Goal: Task Accomplishment & Management: Manage account settings

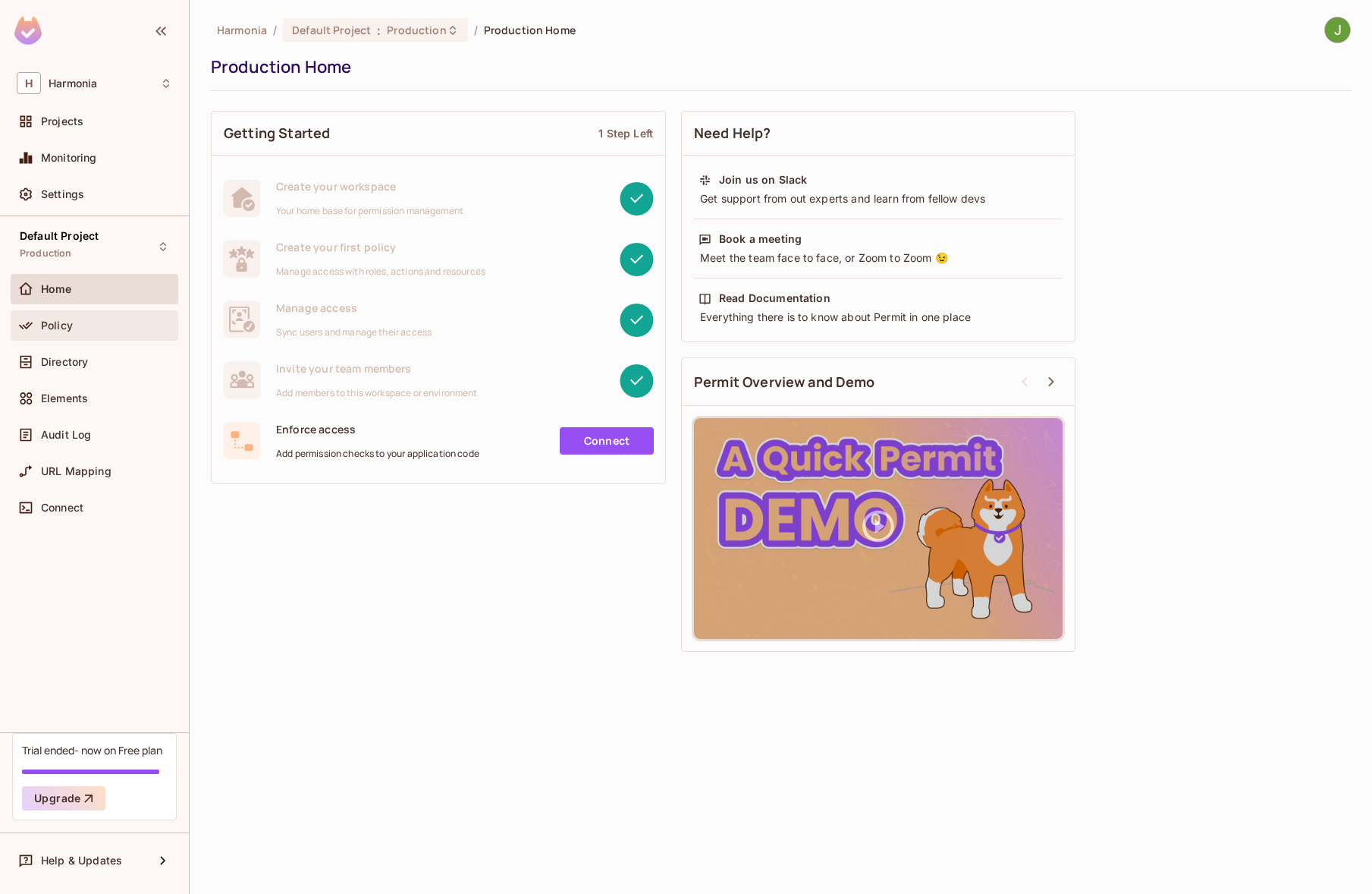
click at [65, 329] on span "Policy" at bounding box center [57, 326] width 32 height 12
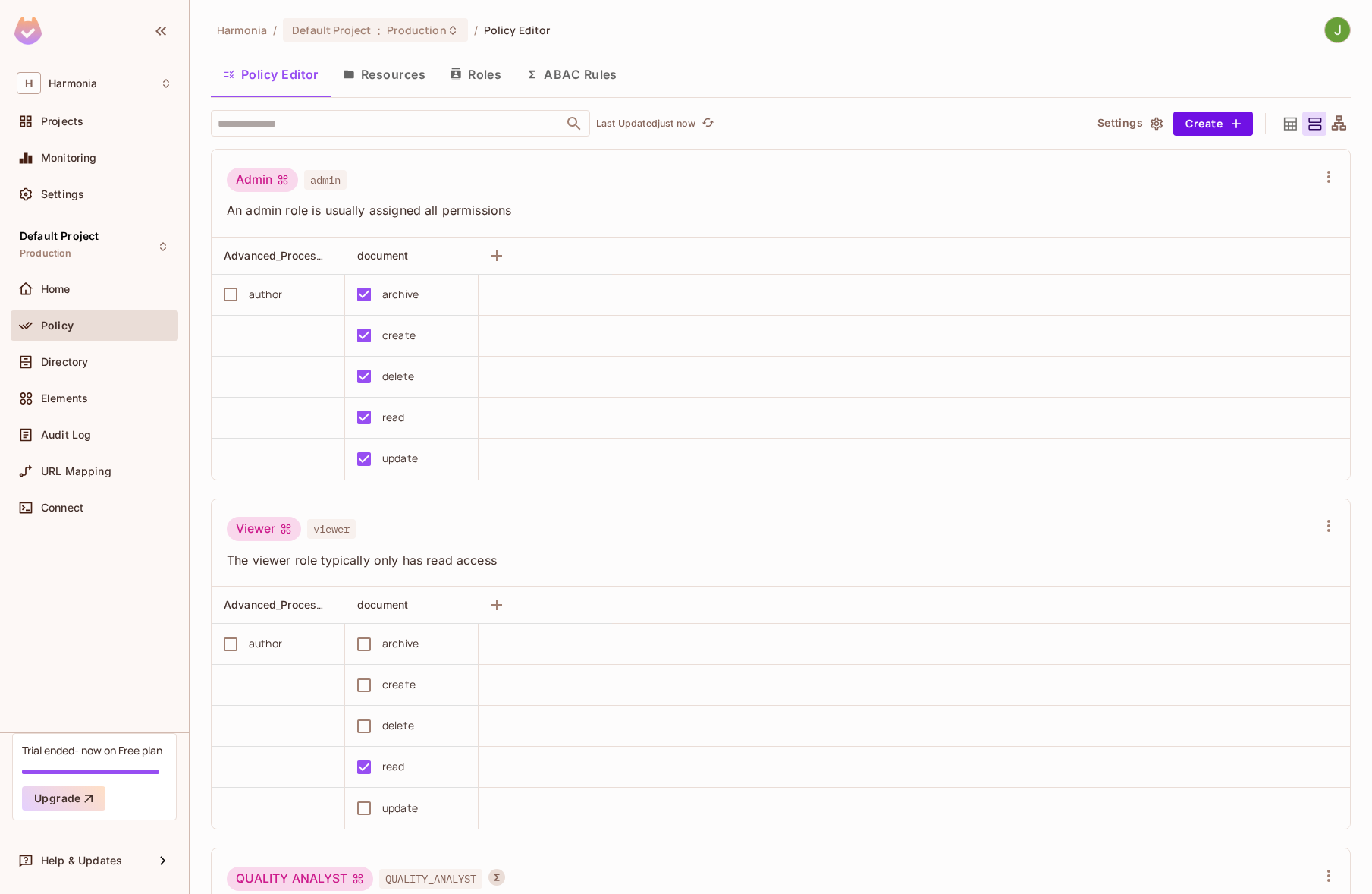
click at [543, 81] on button "ABAC Rules" at bounding box center [571, 74] width 116 height 38
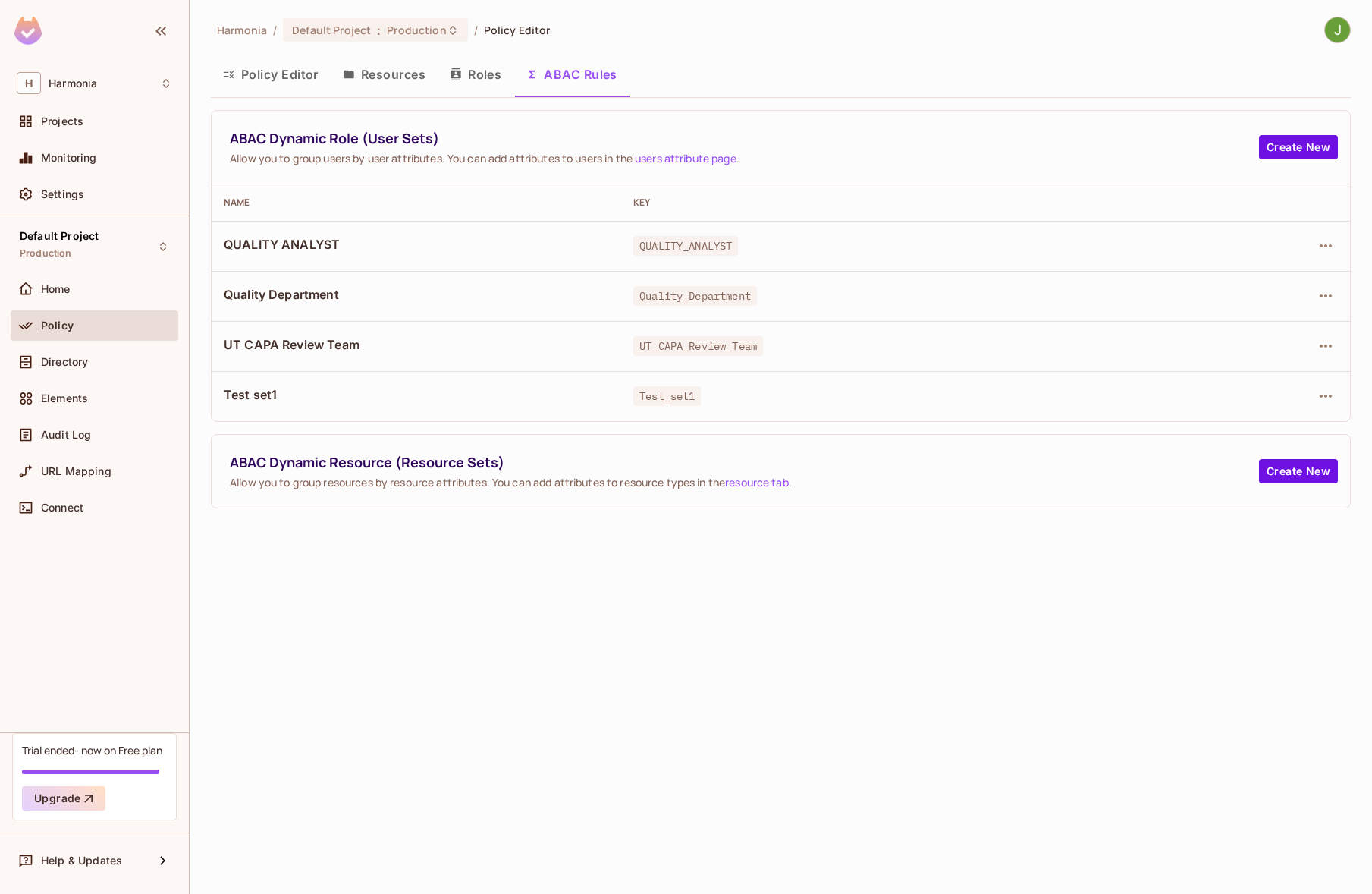
click at [723, 649] on div "Harmonia / Default Project : Production / Policy Editor Policy Editor Resources…" at bounding box center [781, 447] width 1183 height 894
click at [467, 72] on button "Roles" at bounding box center [475, 74] width 76 height 38
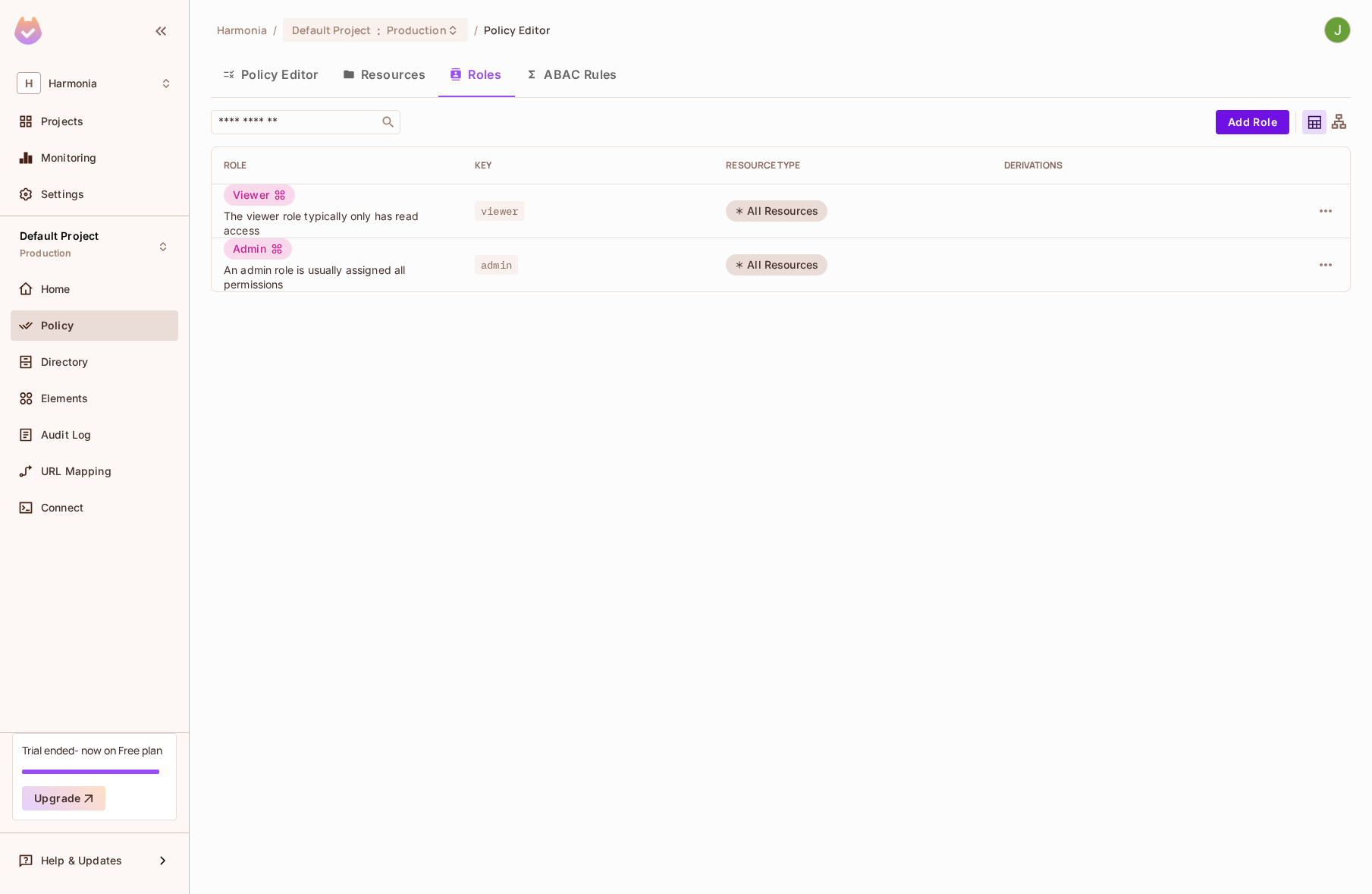
click at [245, 79] on button "Policy Editor" at bounding box center [270, 74] width 120 height 38
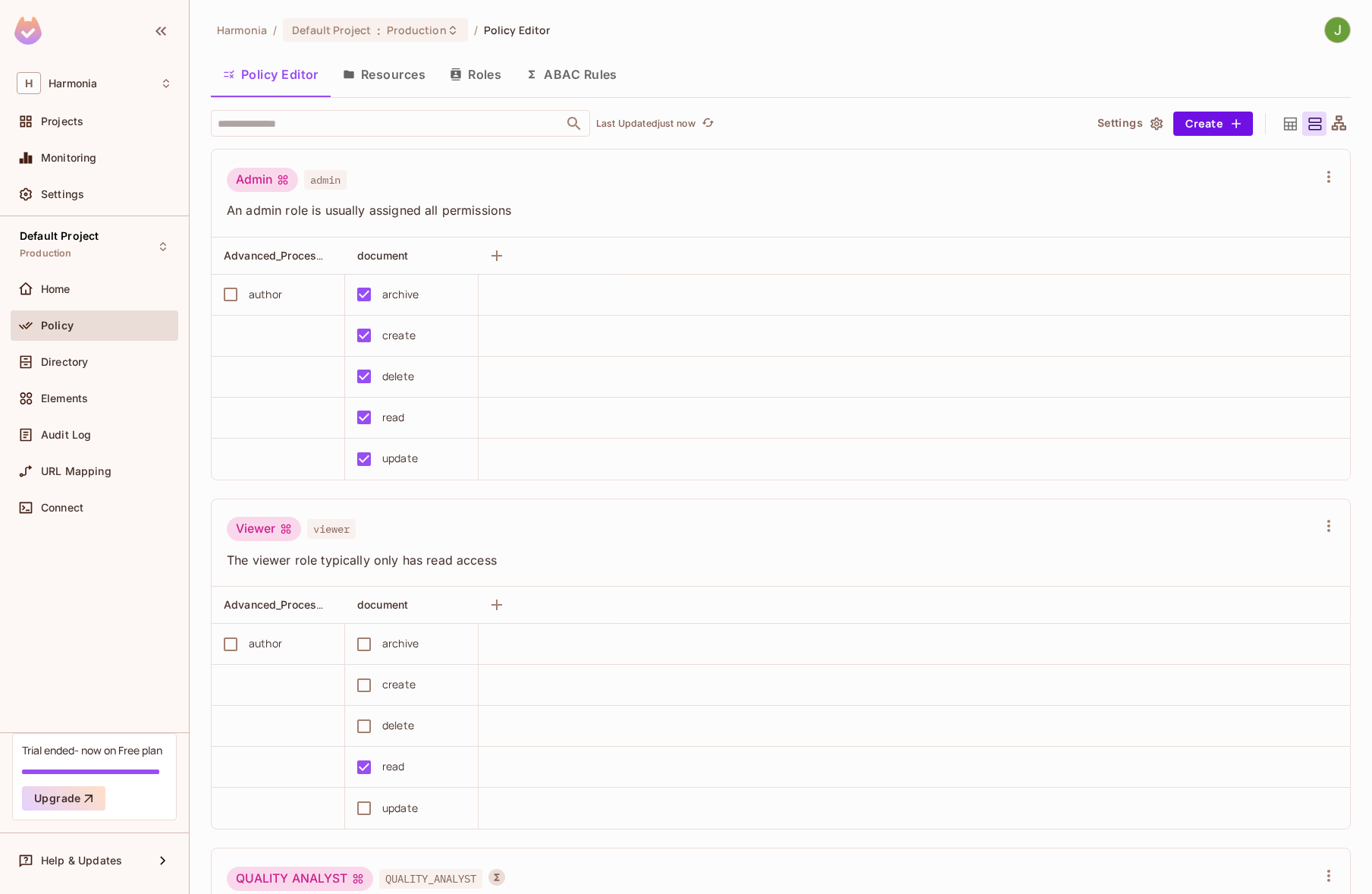
click at [1329, 126] on icon at bounding box center [1338, 124] width 19 height 19
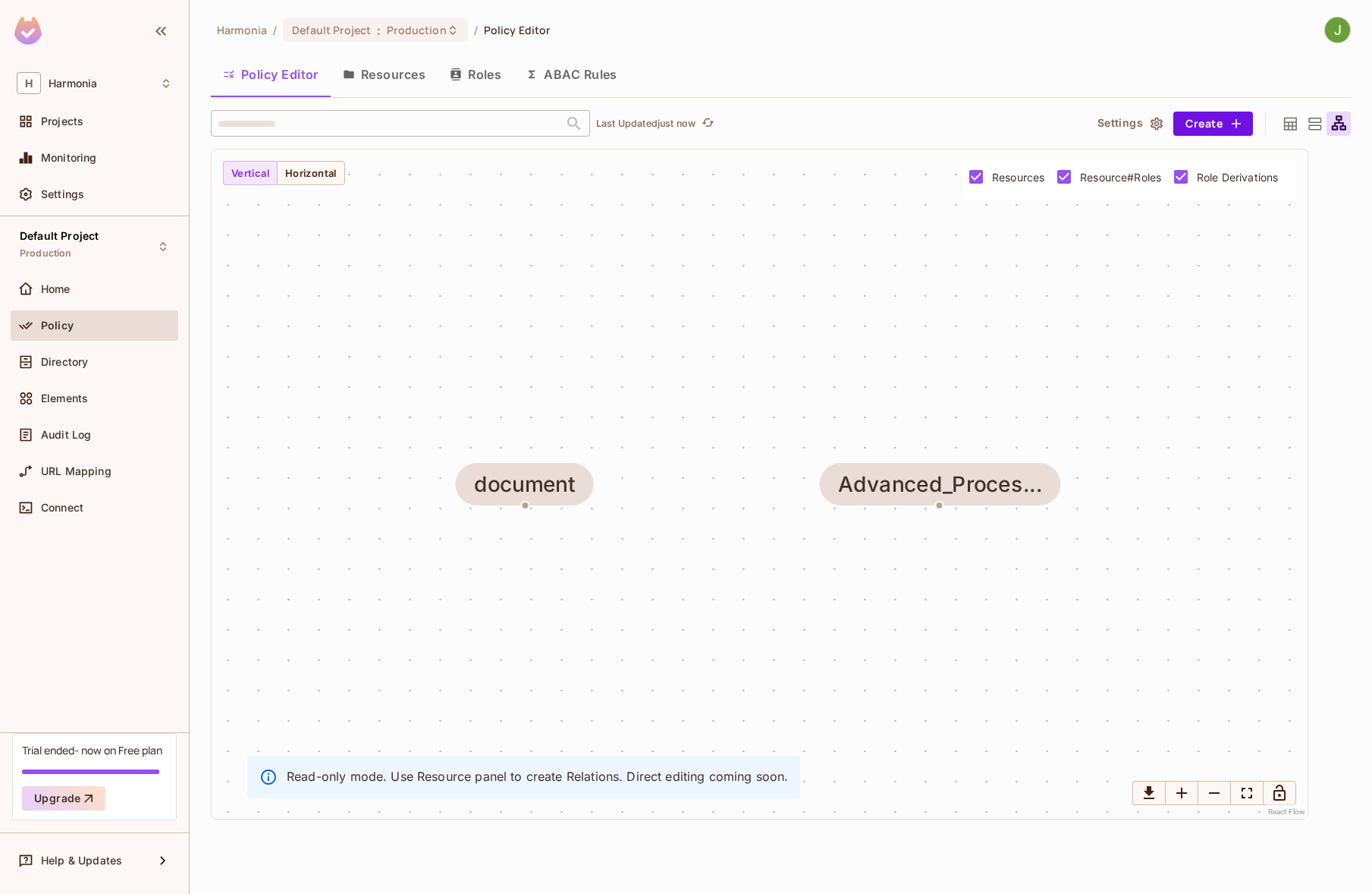
click at [1320, 124] on icon at bounding box center [1314, 124] width 19 height 19
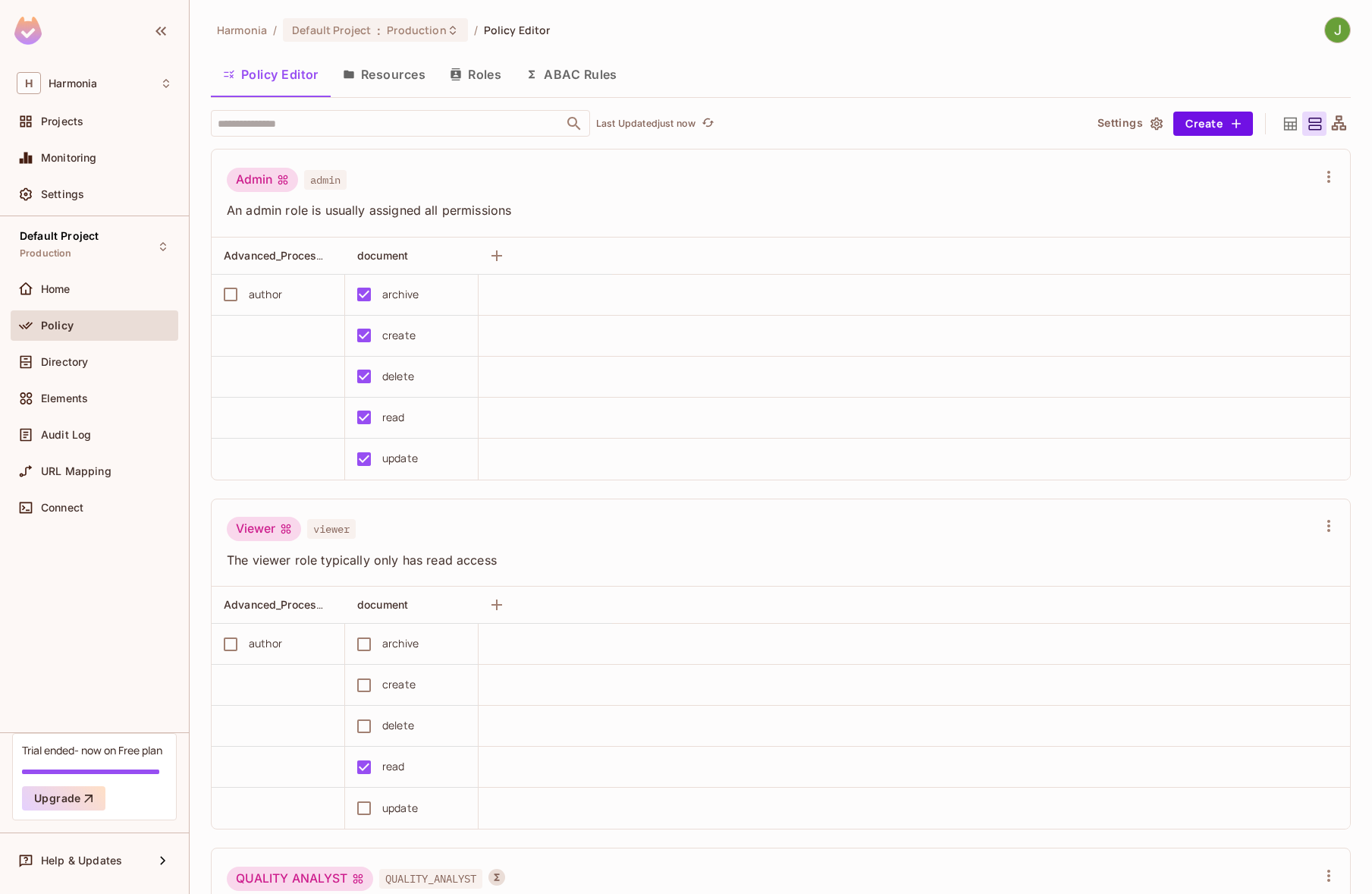
click at [1282, 127] on icon at bounding box center [1289, 124] width 19 height 19
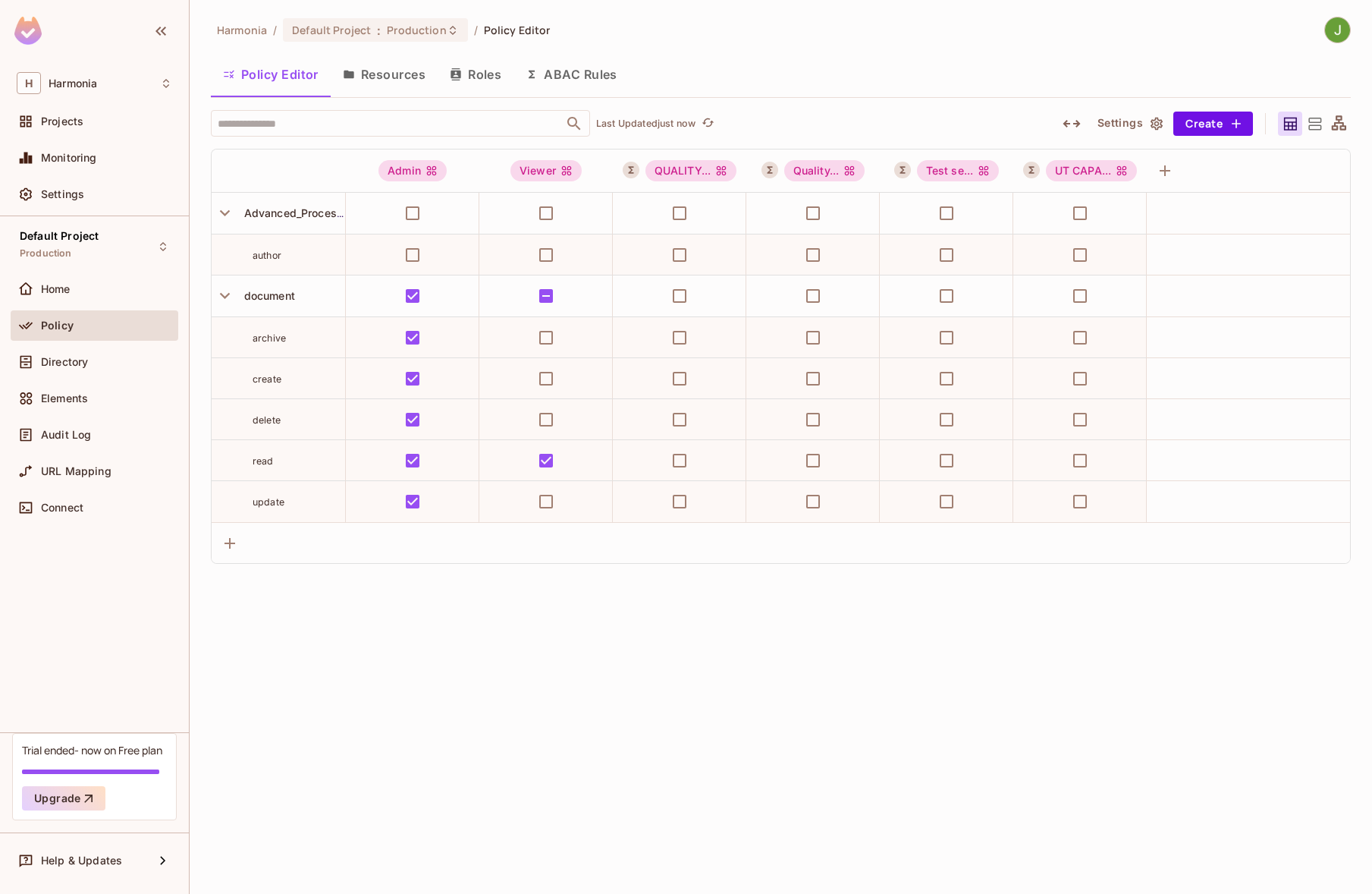
click at [617, 755] on div "Harmonia / Default Project : Production / Policy Editor Policy Editor Resources…" at bounding box center [781, 447] width 1183 height 894
click at [611, 631] on div "Harmonia / Default Project : Production / Policy Editor Policy Editor Resources…" at bounding box center [781, 447] width 1183 height 894
click at [381, 85] on button "Resources" at bounding box center [384, 74] width 107 height 38
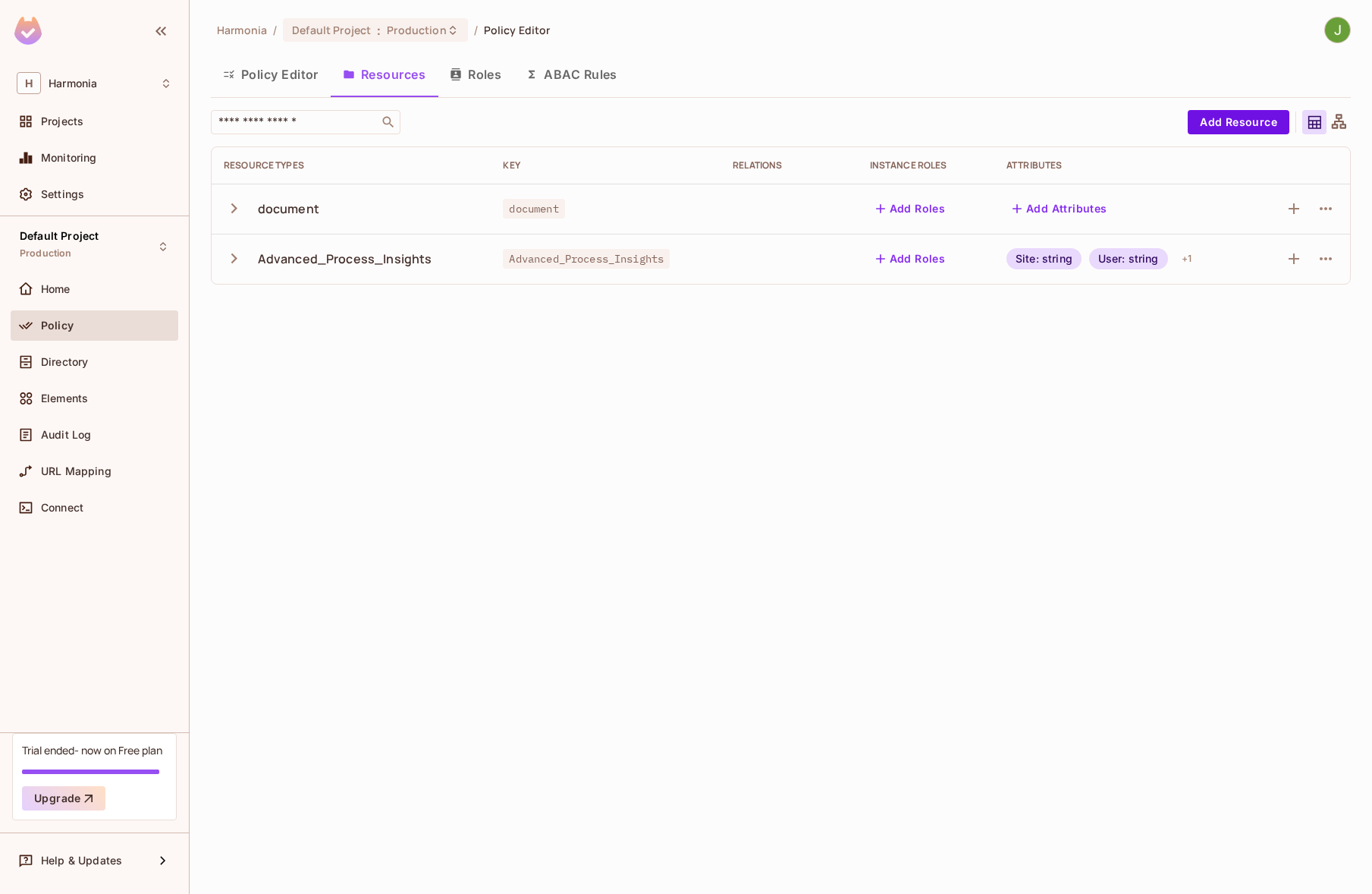
click at [233, 271] on button "button" at bounding box center [237, 258] width 27 height 33
click at [971, 412] on div "Harmonia / Default Project : Production / Policy Editor Policy Editor Resources…" at bounding box center [781, 447] width 1183 height 894
click at [1291, 250] on icon "button" at bounding box center [1294, 259] width 18 height 18
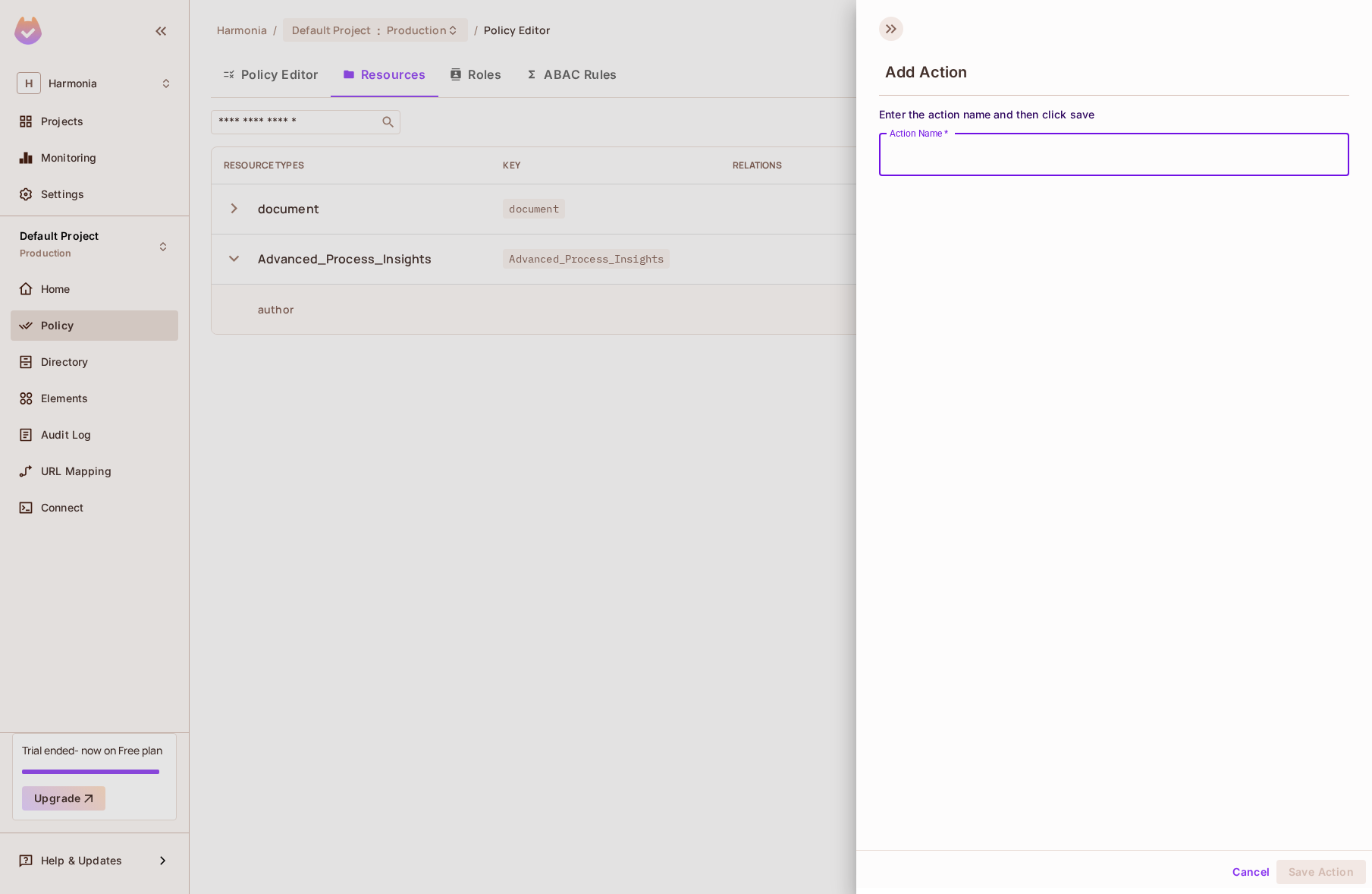
click at [892, 34] on icon at bounding box center [890, 28] width 24 height 24
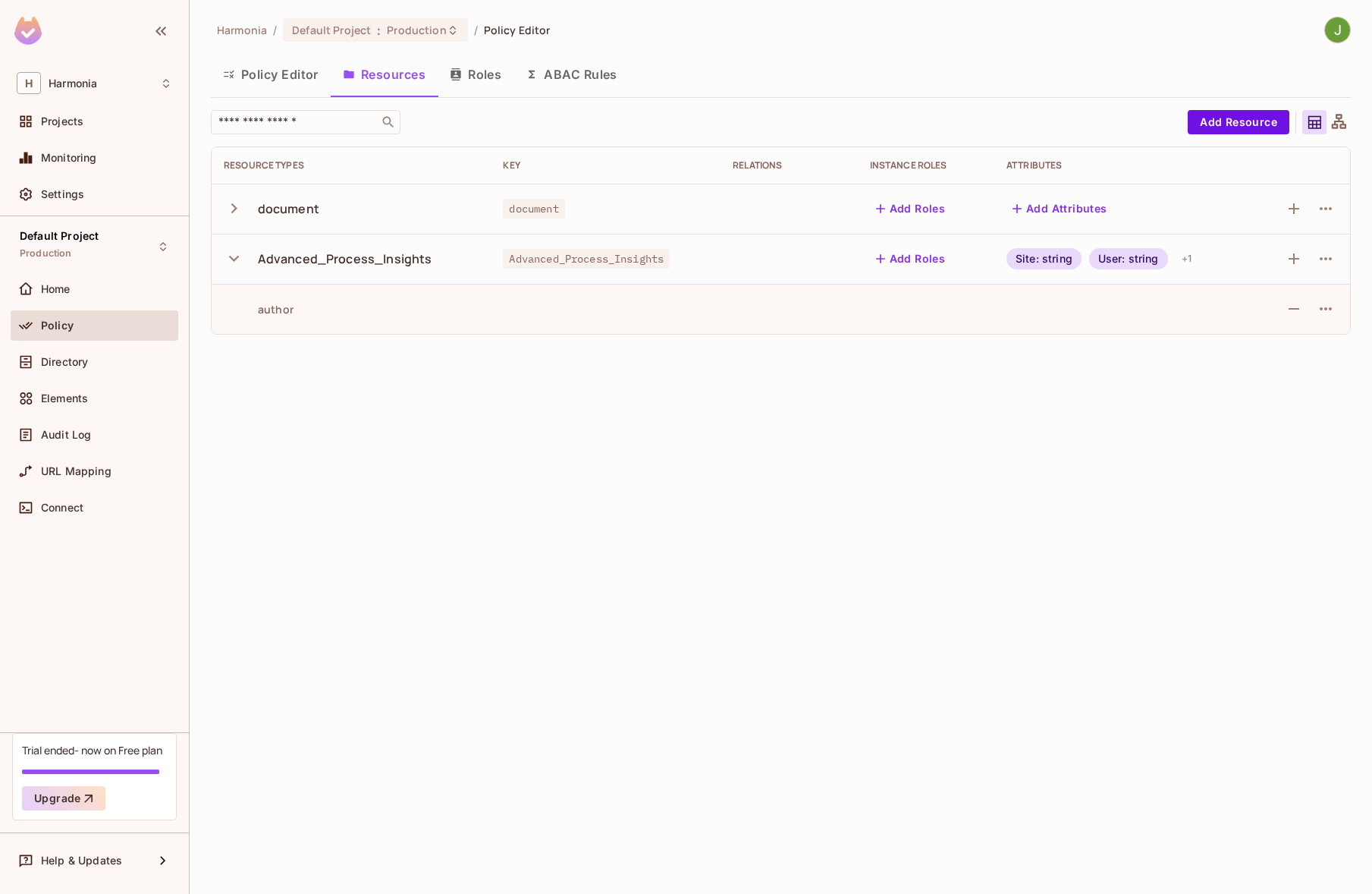
click at [569, 72] on button "ABAC Rules" at bounding box center [571, 74] width 116 height 38
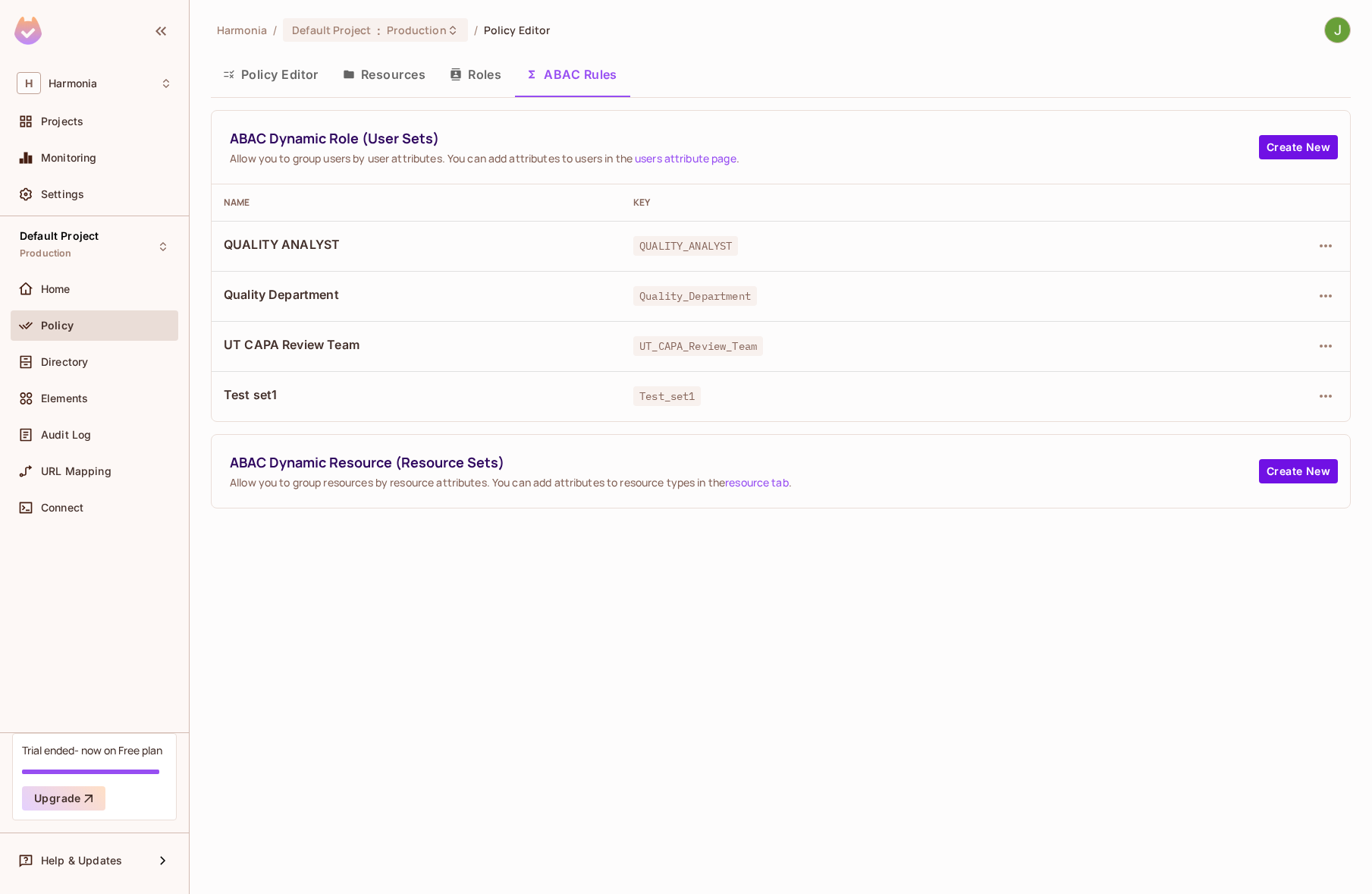
click at [326, 236] on span "QUALITY ANALYST" at bounding box center [416, 244] width 385 height 17
click at [1315, 242] on button "button" at bounding box center [1325, 246] width 24 height 24
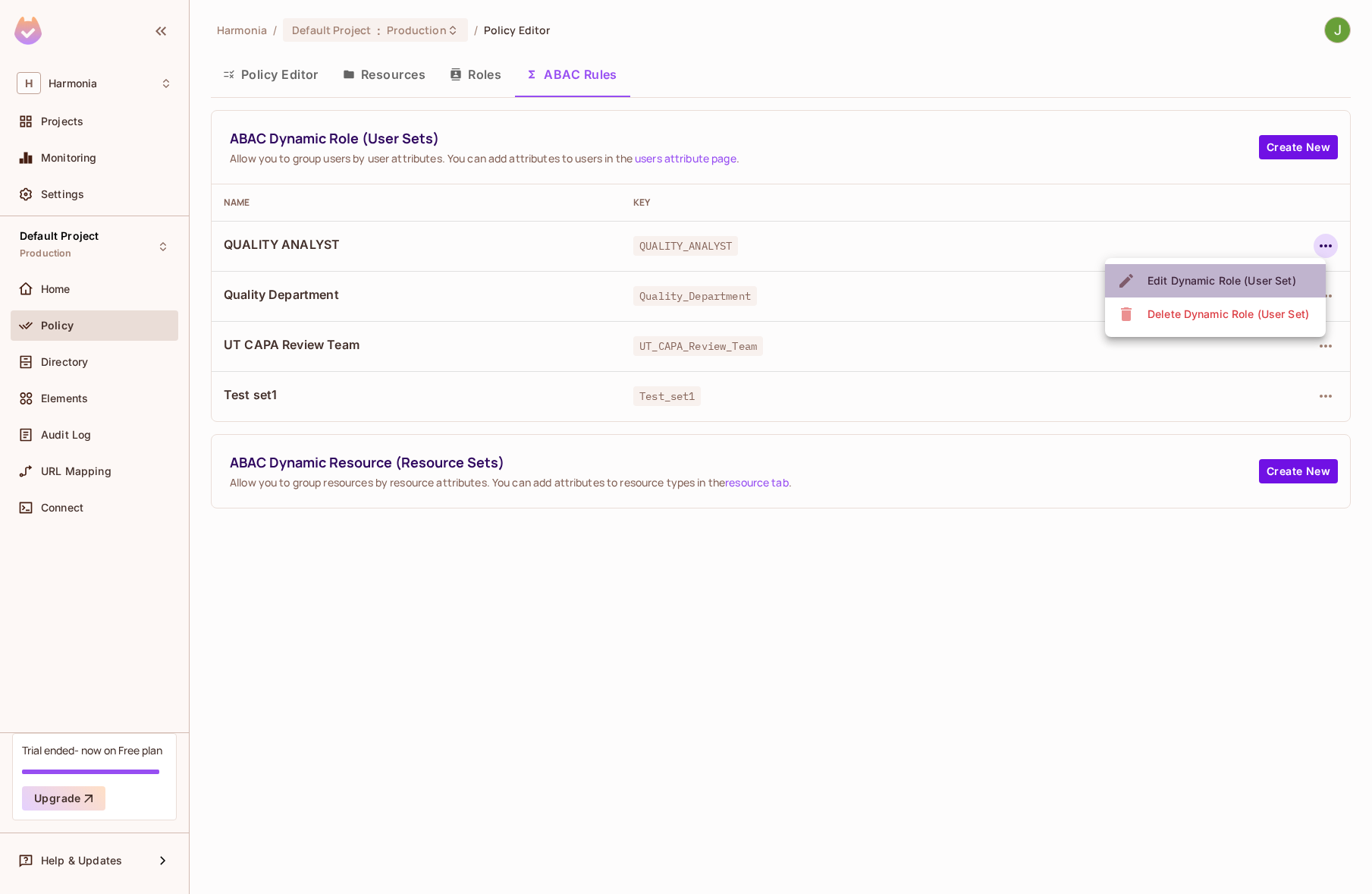
click at [1221, 280] on div "Edit Dynamic Role (User Set)" at bounding box center [1221, 280] width 148 height 15
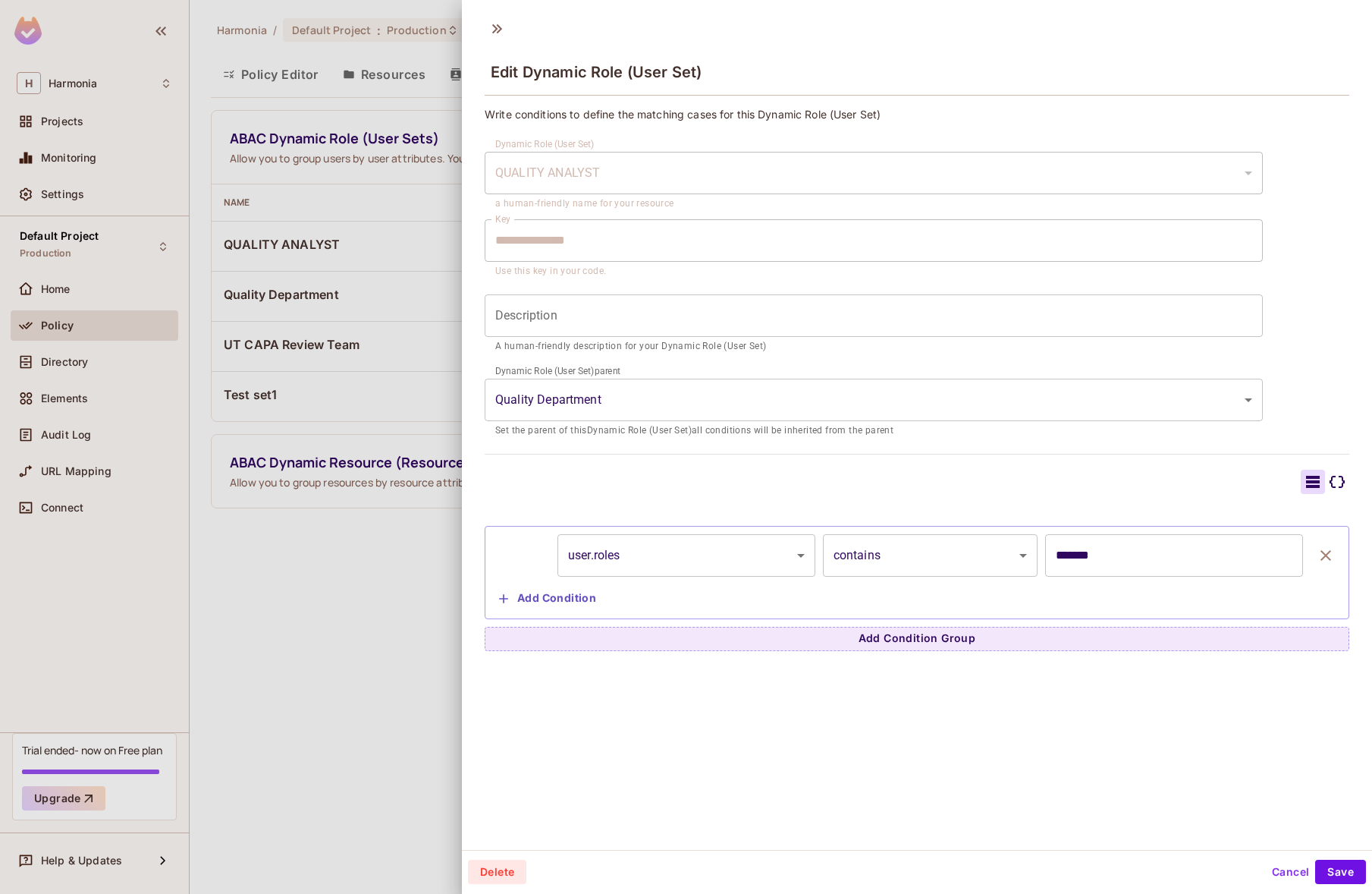
drag, startPoint x: 667, startPoint y: 788, endPoint x: 633, endPoint y: 689, distance: 104.7
click at [667, 786] on div "**********" at bounding box center [916, 430] width 910 height 839
click at [551, 600] on button "Add Condition" at bounding box center [547, 598] width 109 height 24
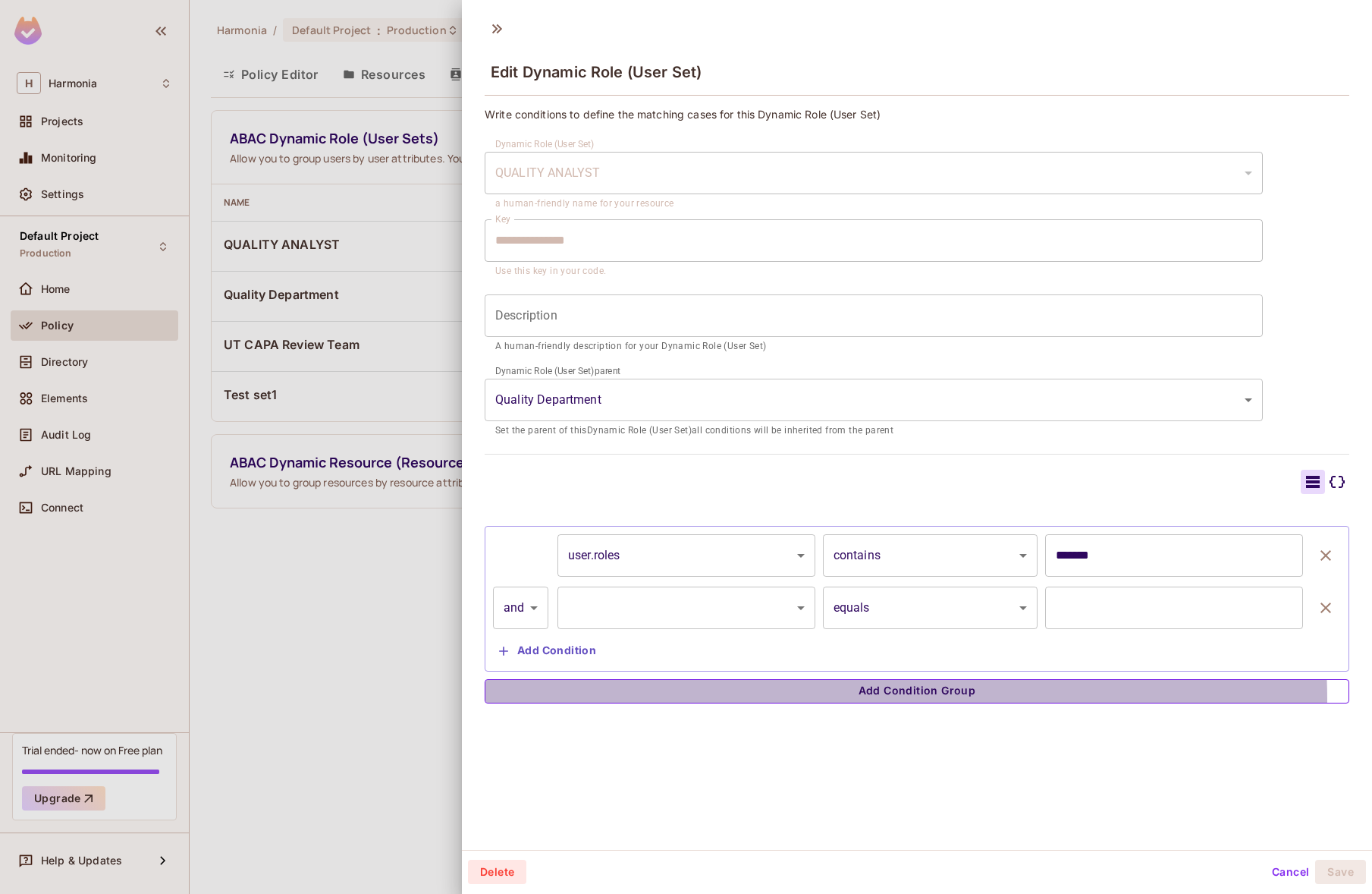
click at [895, 698] on button "Add Condition Group" at bounding box center [917, 690] width 864 height 24
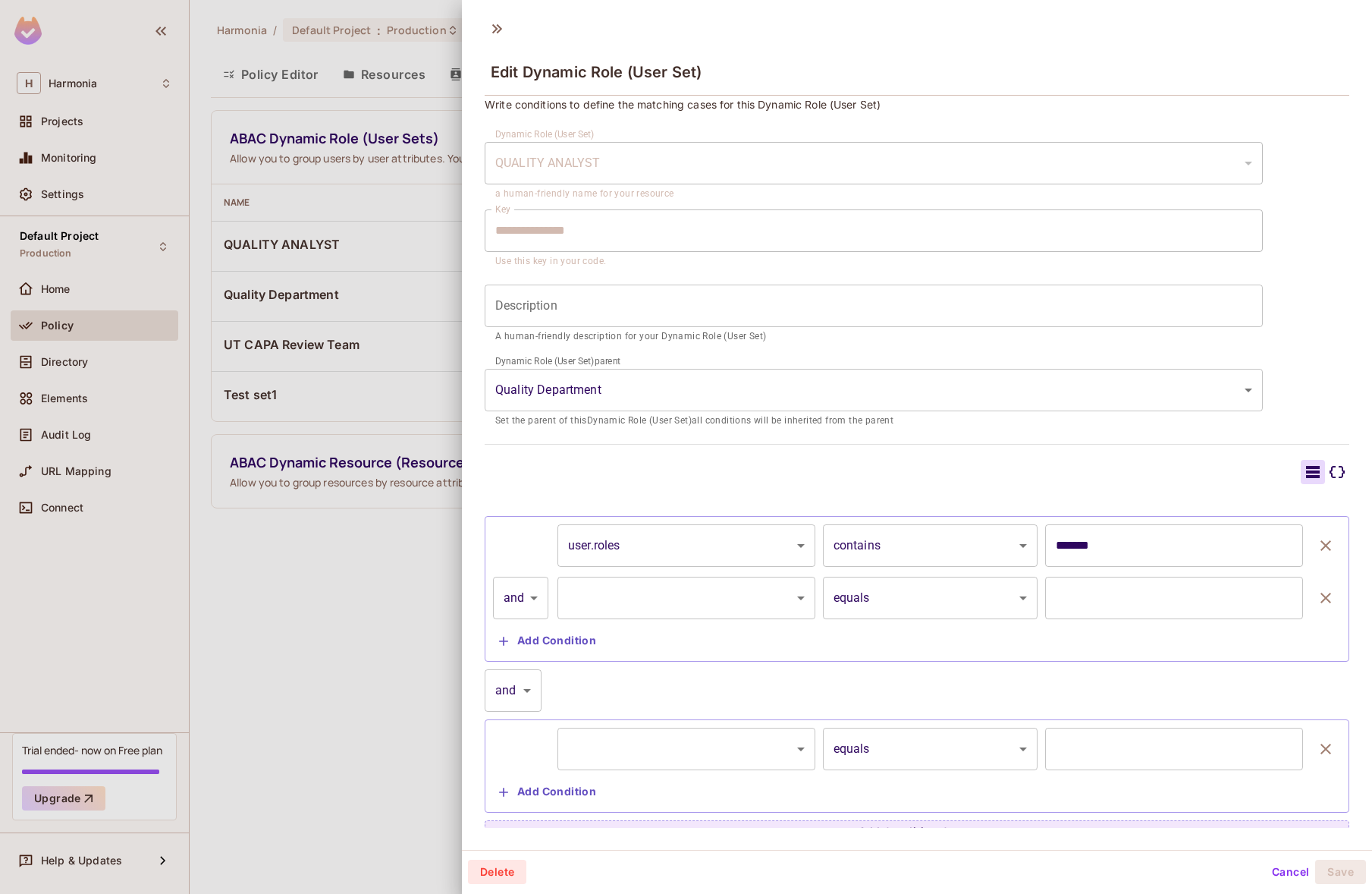
scroll to position [27, 0]
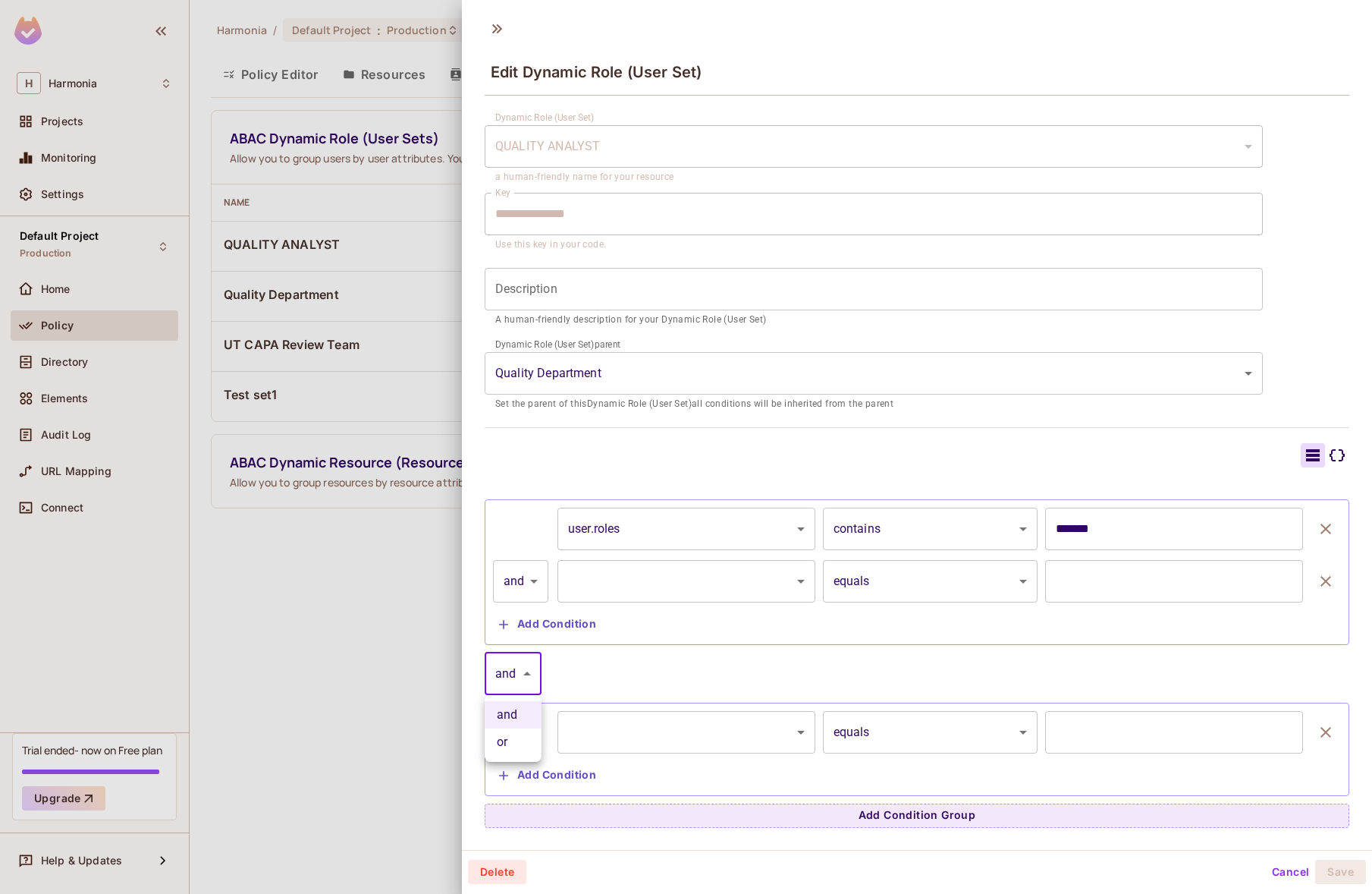
click at [511, 668] on body "**********" at bounding box center [686, 447] width 1372 height 894
click at [631, 670] on div at bounding box center [686, 447] width 1372 height 894
click at [509, 572] on body "**********" at bounding box center [686, 447] width 1372 height 894
click at [520, 649] on li "or" at bounding box center [520, 649] width 55 height 28
click at [559, 626] on button "Add Condition" at bounding box center [547, 624] width 109 height 24
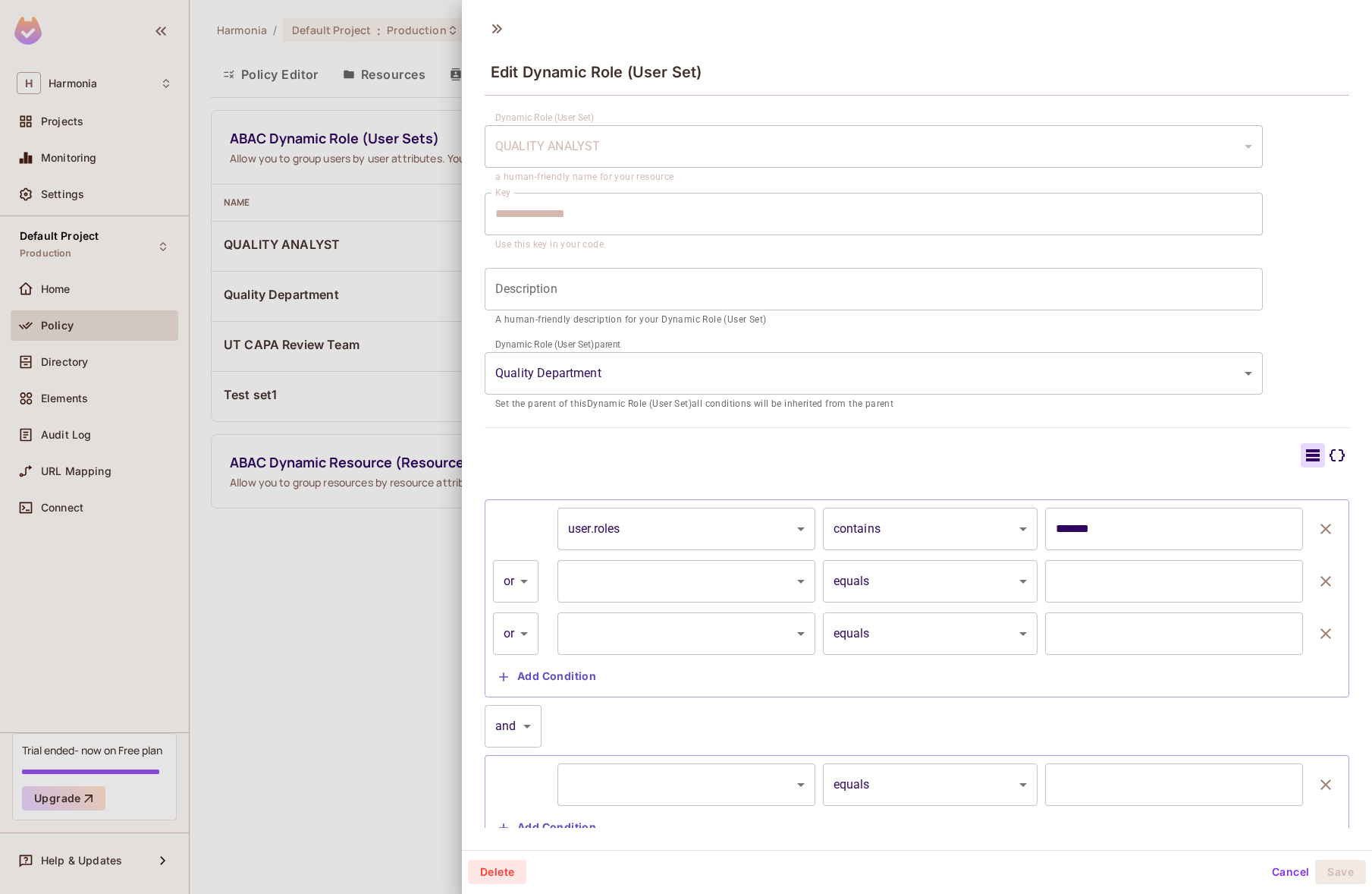
click at [518, 637] on body "**********" at bounding box center [686, 447] width 1372 height 894
click at [515, 677] on li "and" at bounding box center [516, 674] width 46 height 28
type input "*****"
click at [533, 581] on body "**********" at bounding box center [686, 447] width 1372 height 894
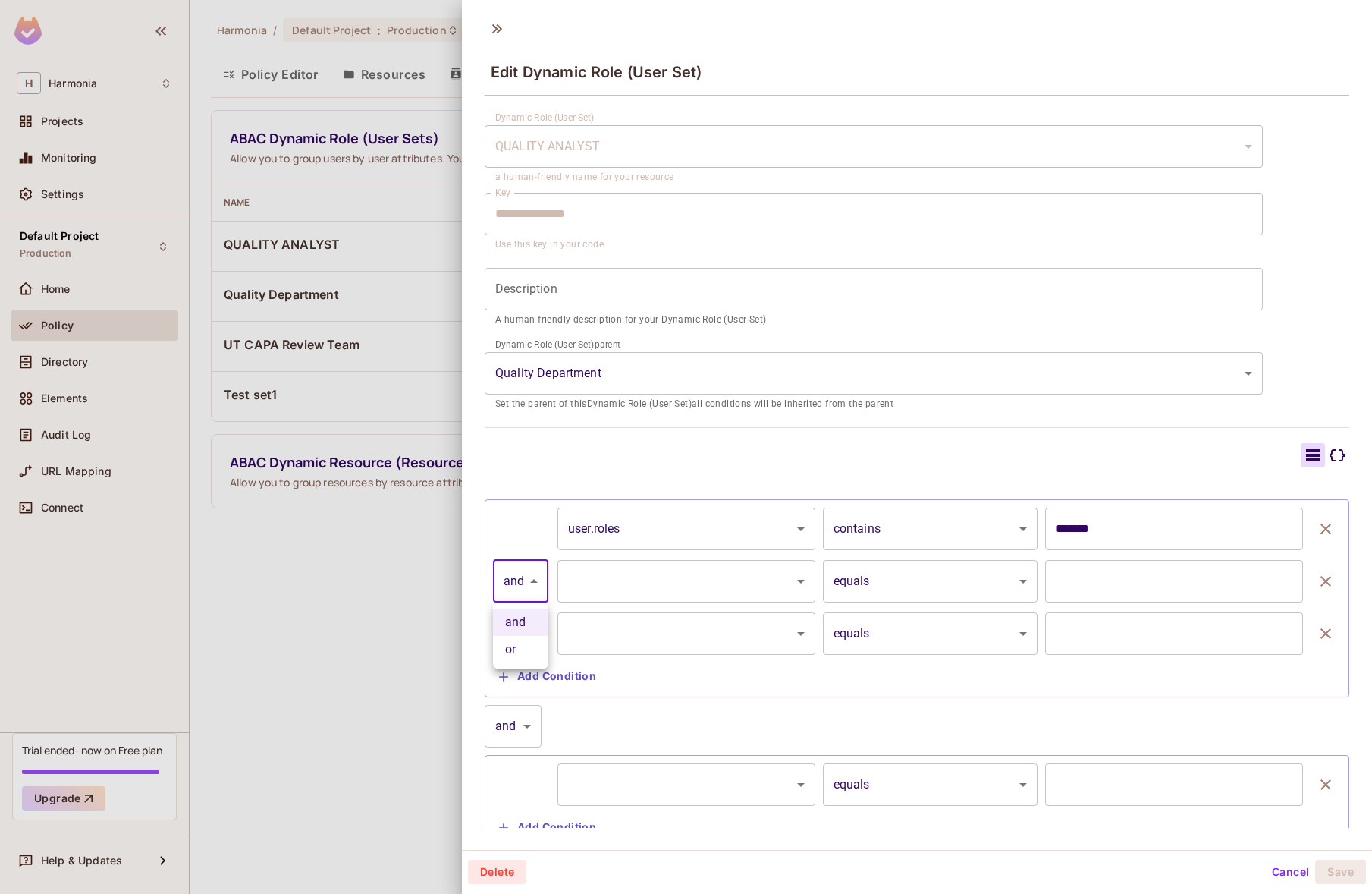
click at [528, 648] on li "or" at bounding box center [520, 649] width 55 height 28
type input "*****"
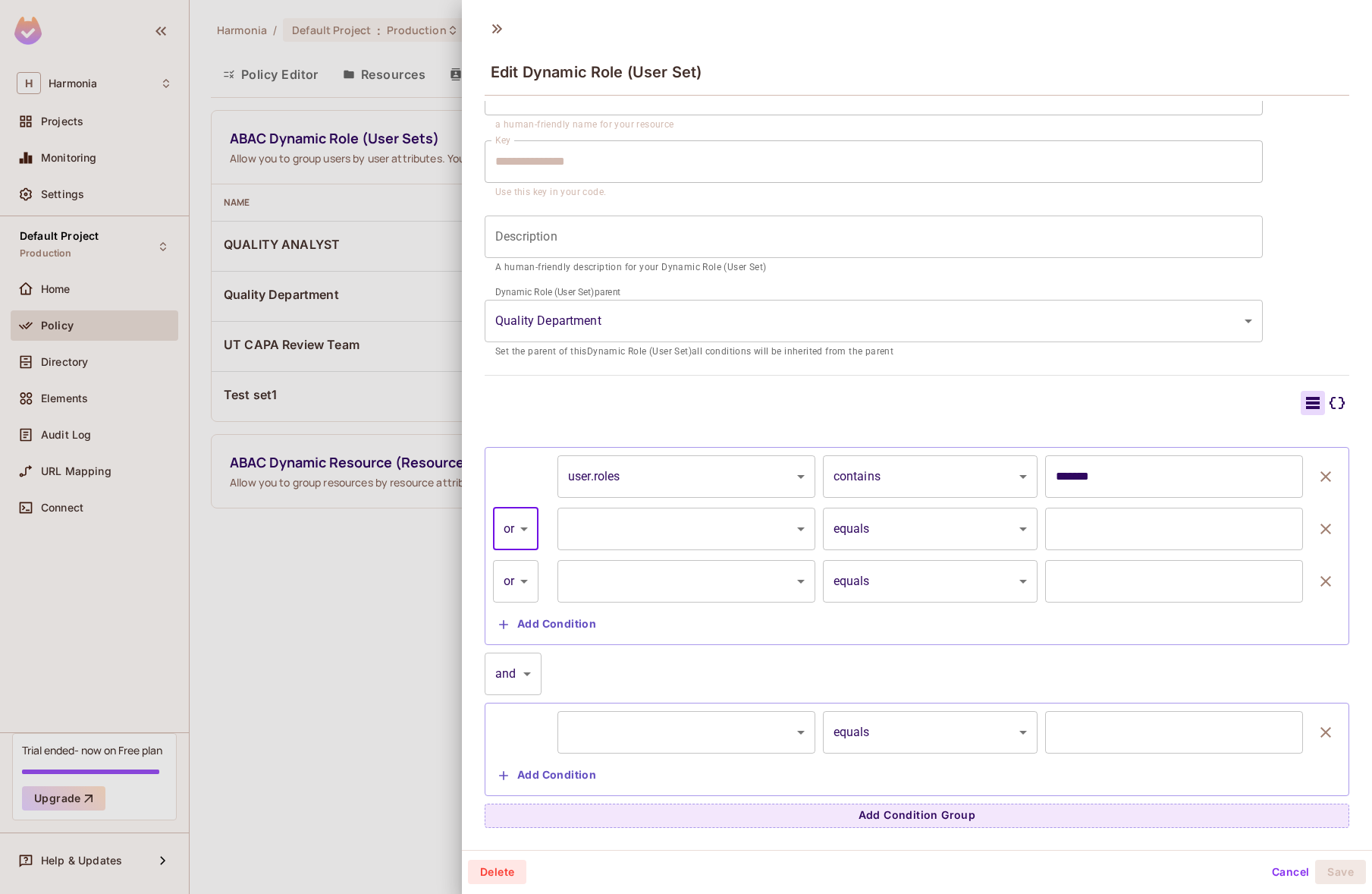
scroll to position [3, 0]
